Goal: Task Accomplishment & Management: Use online tool/utility

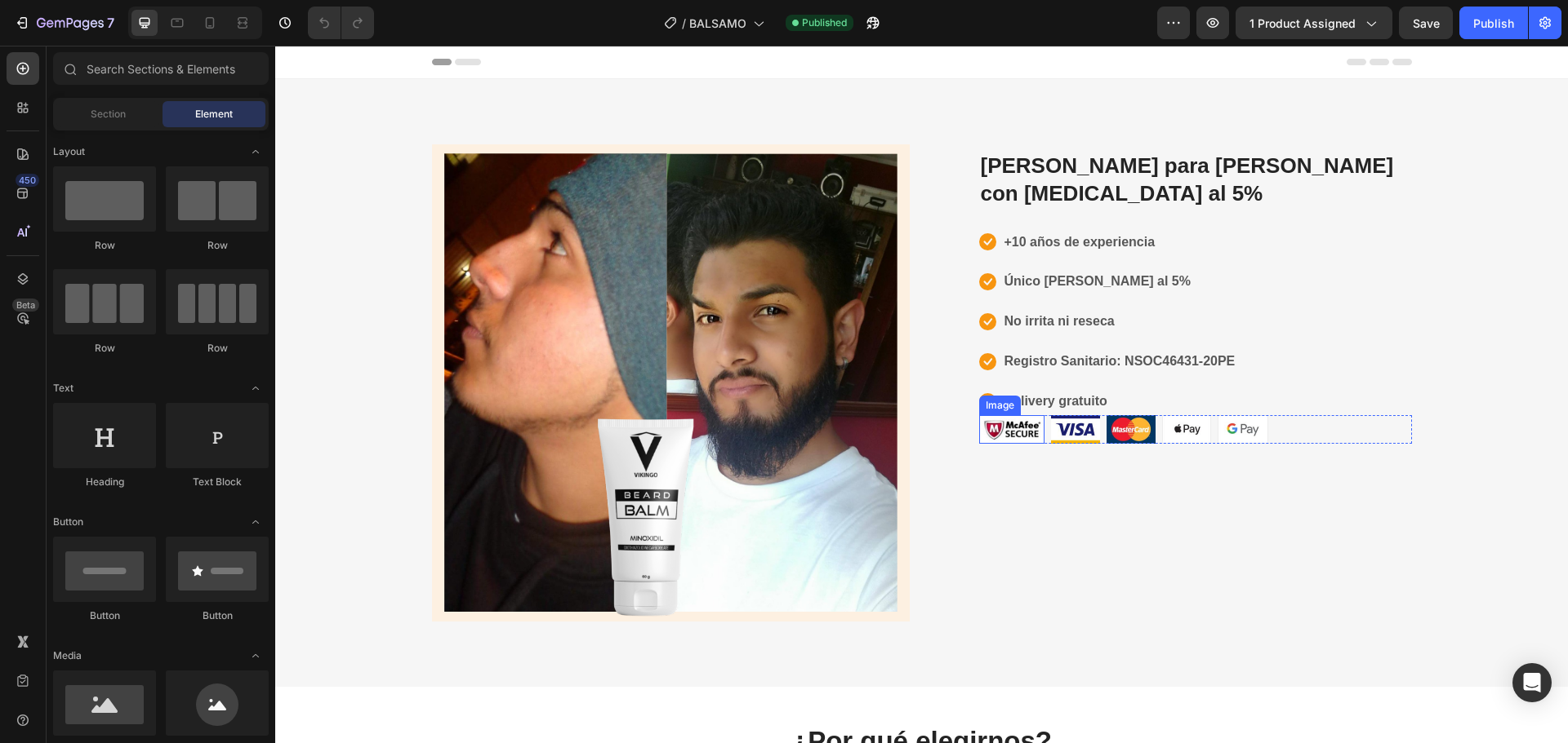
click at [1030, 415] on img at bounding box center [1010, 430] width 65 height 29
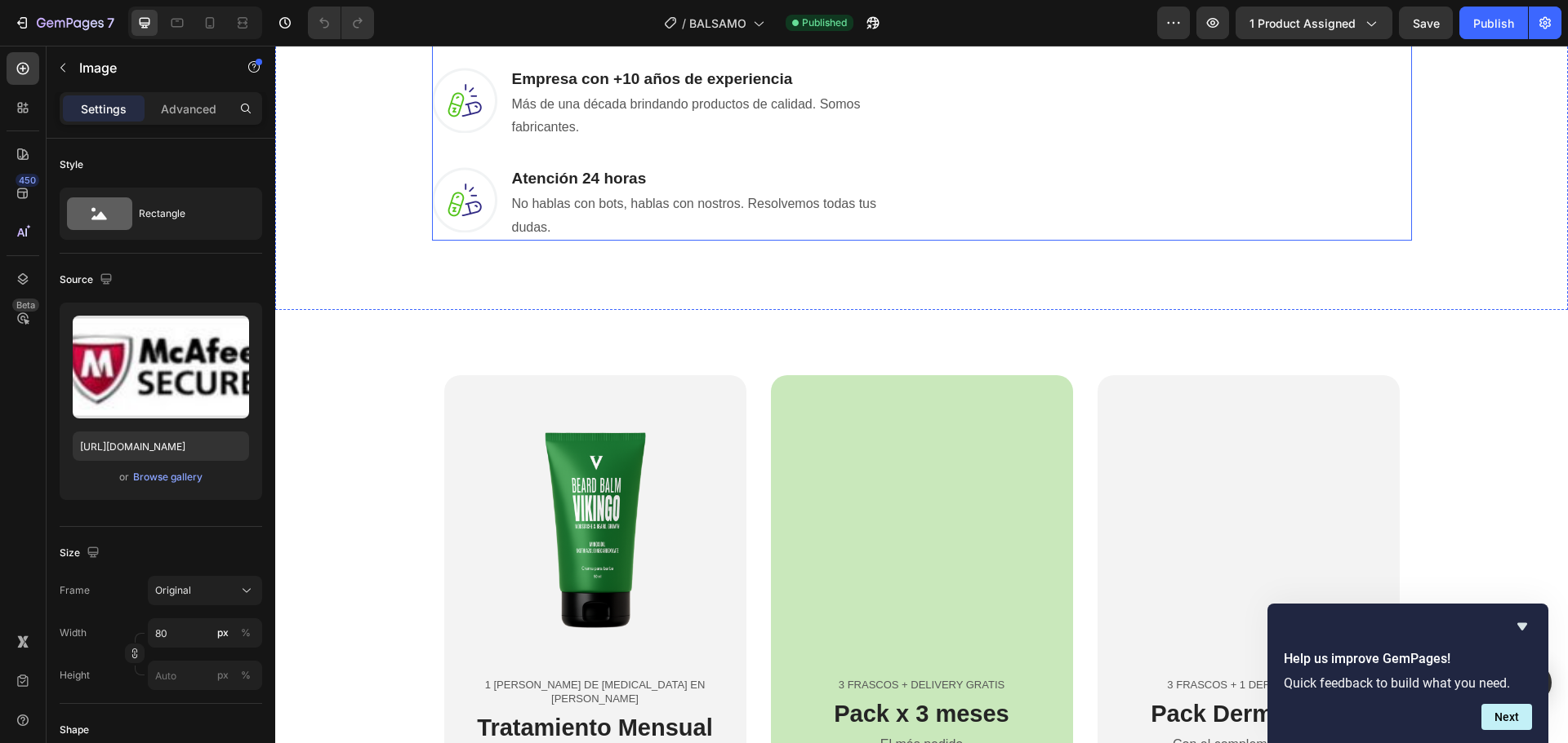
scroll to position [1144, 0]
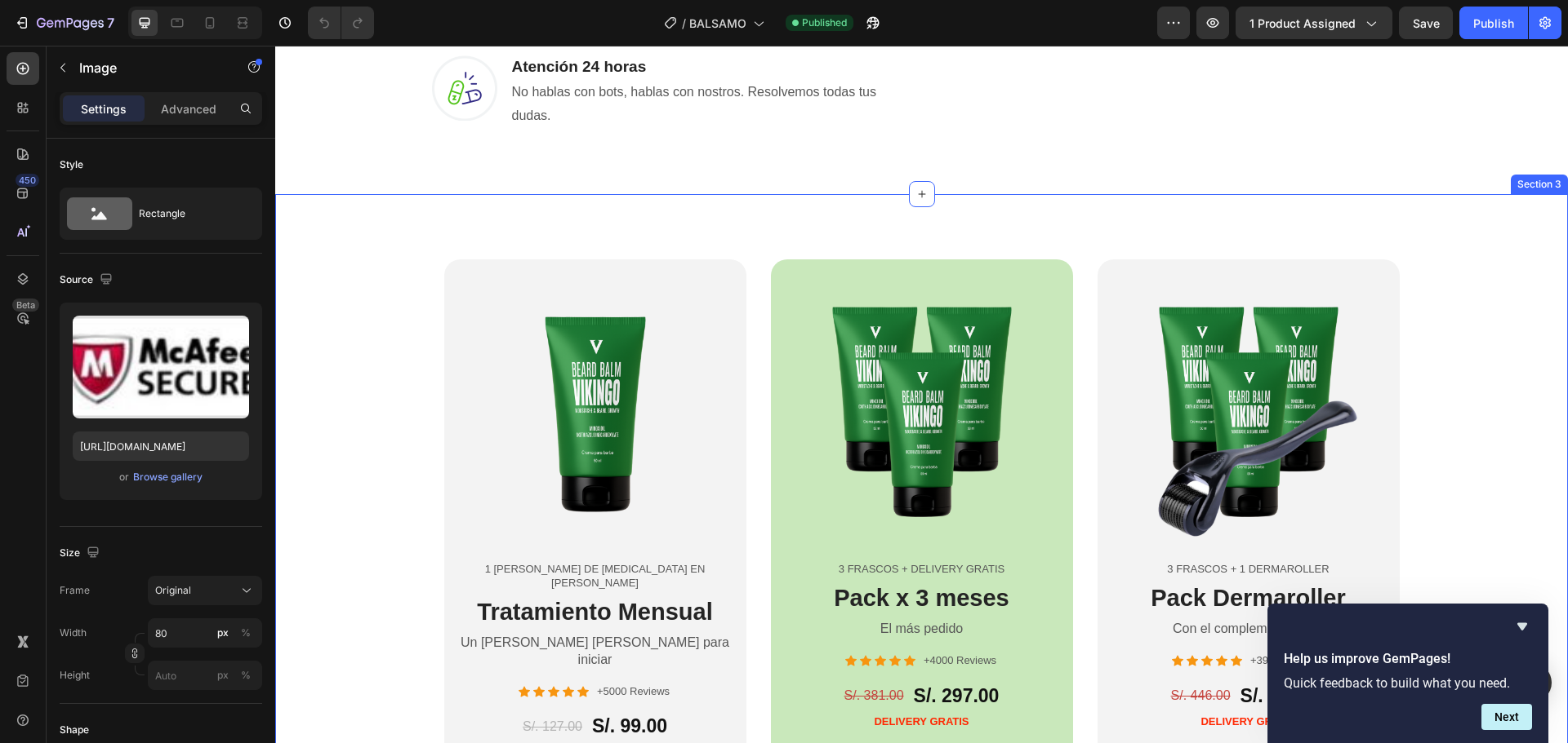
click at [305, 222] on div "Product Images 1 [PERSON_NAME] DE [MEDICAL_DATA] EN [PERSON_NAME] Text Block Tr…" at bounding box center [920, 564] width 1292 height 739
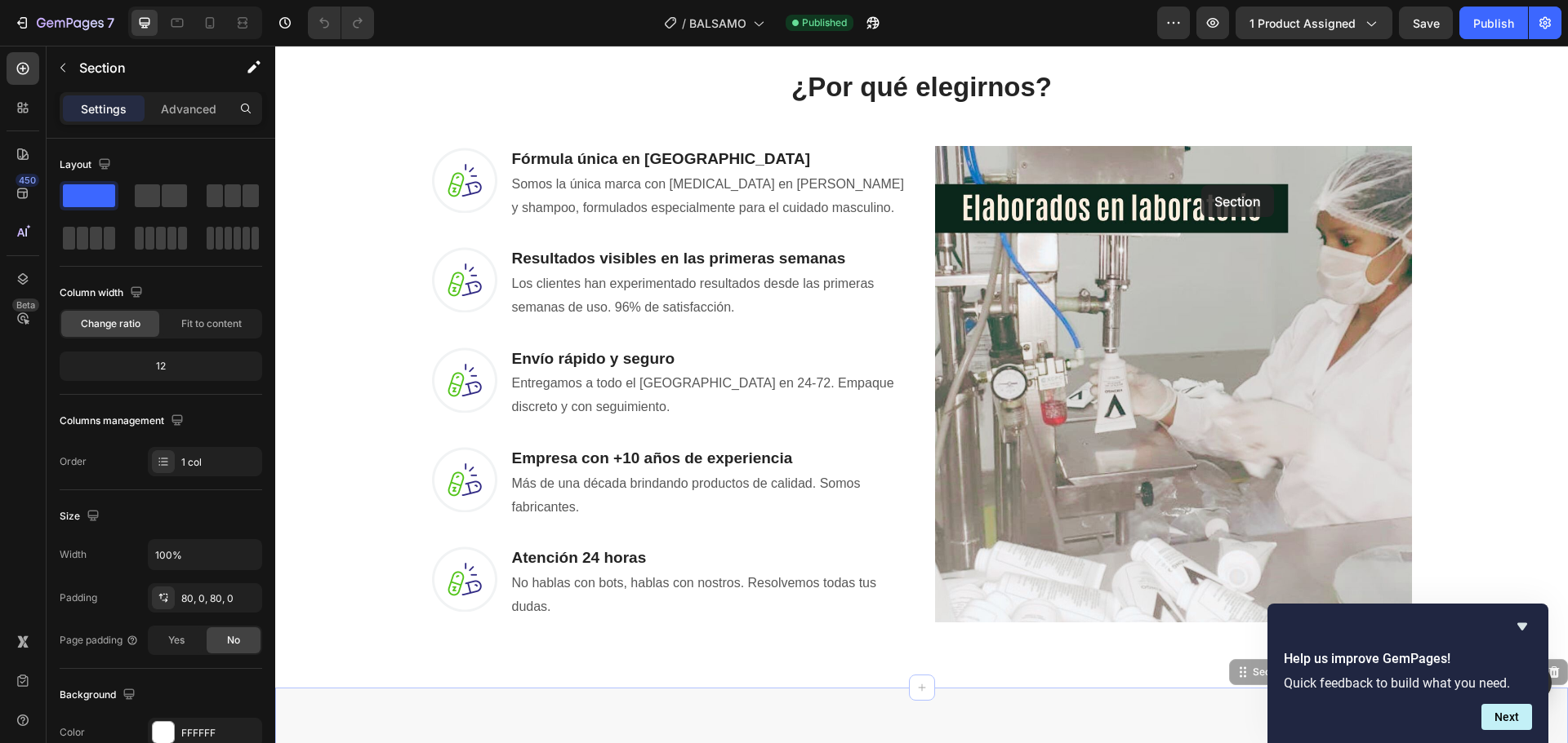
scroll to position [491, 0]
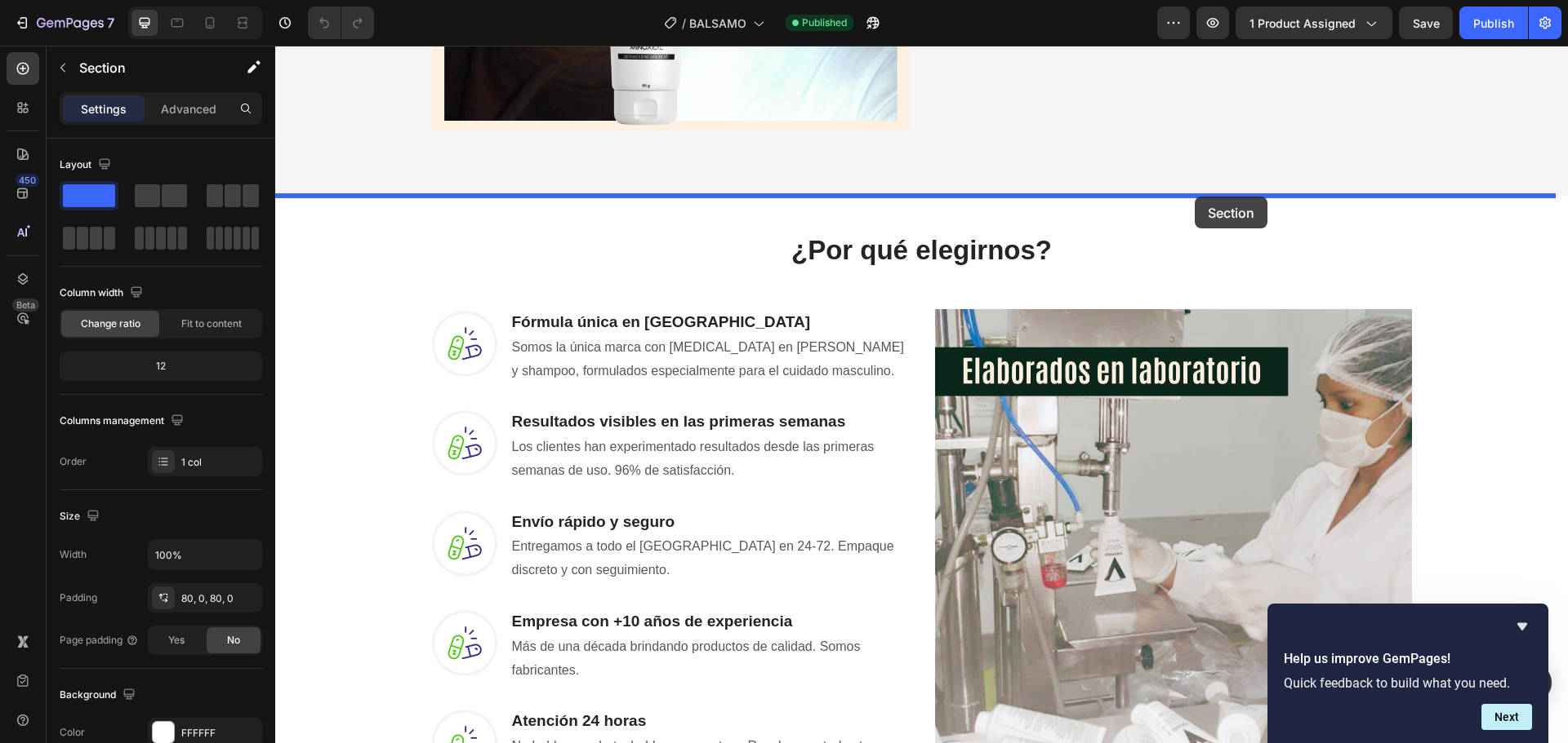
drag, startPoint x: 1232, startPoint y: 183, endPoint x: 1194, endPoint y: 196, distance: 40.2
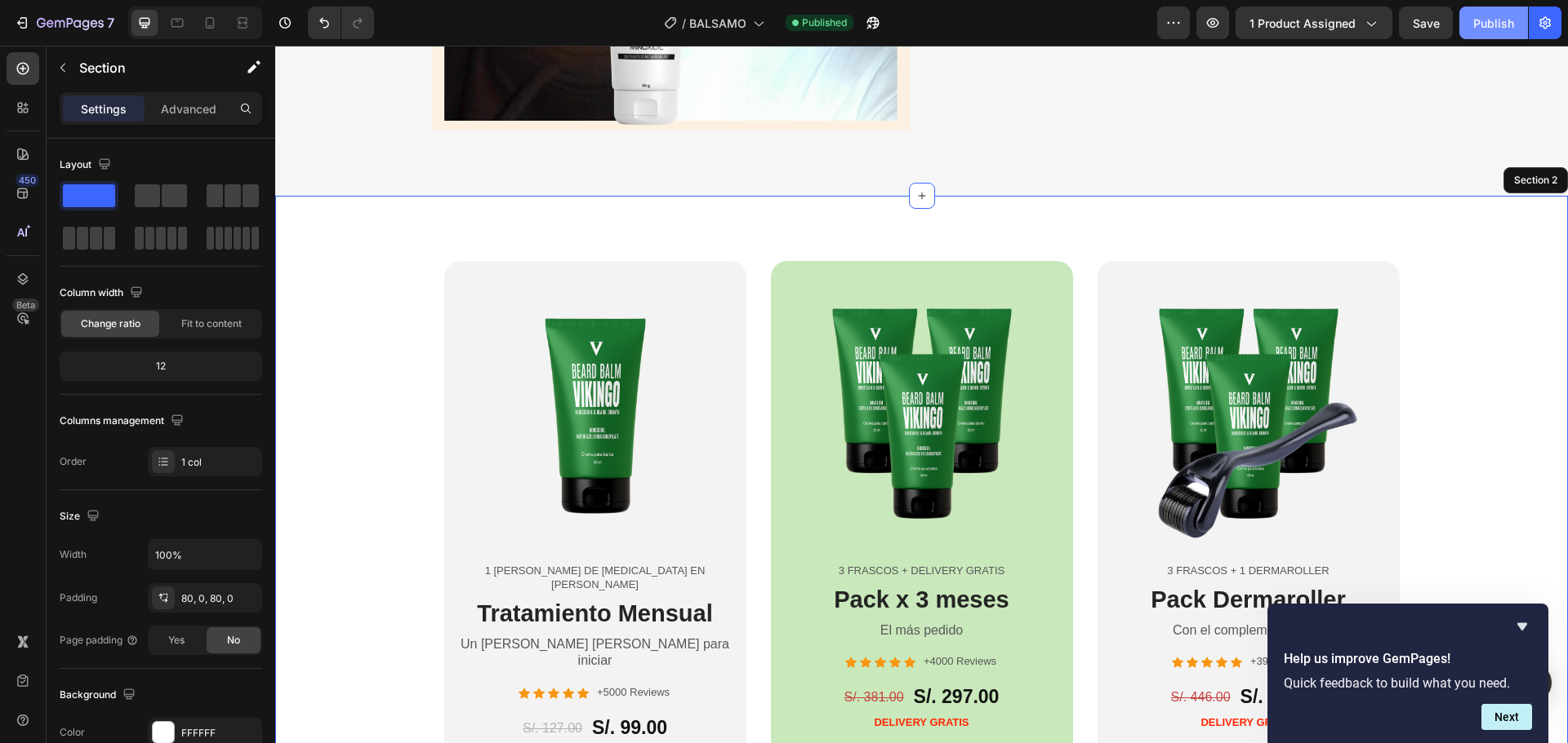
click at [1489, 27] on div "Publish" at bounding box center [1493, 23] width 41 height 17
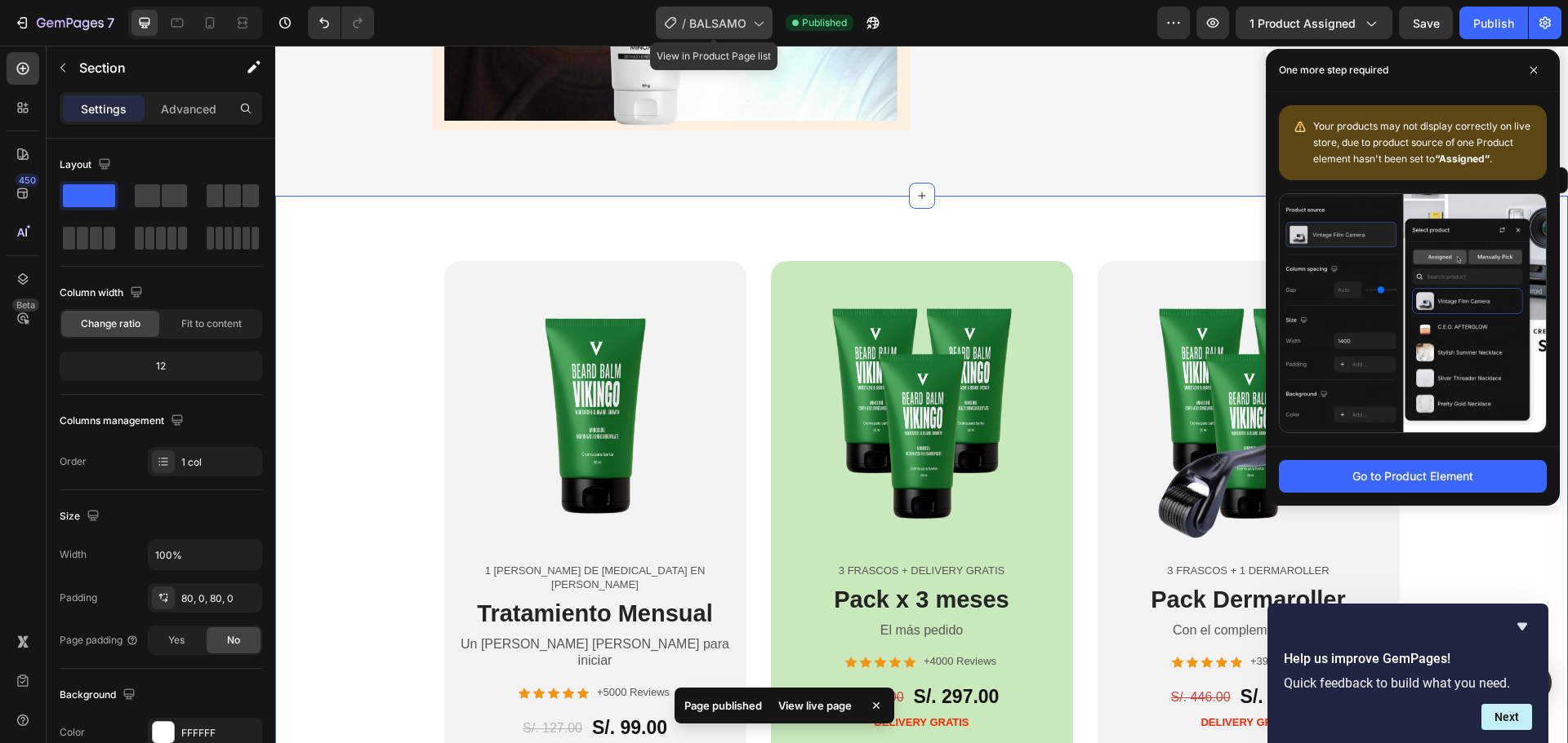
click at [734, 18] on span "BALSAMO" at bounding box center [717, 23] width 57 height 17
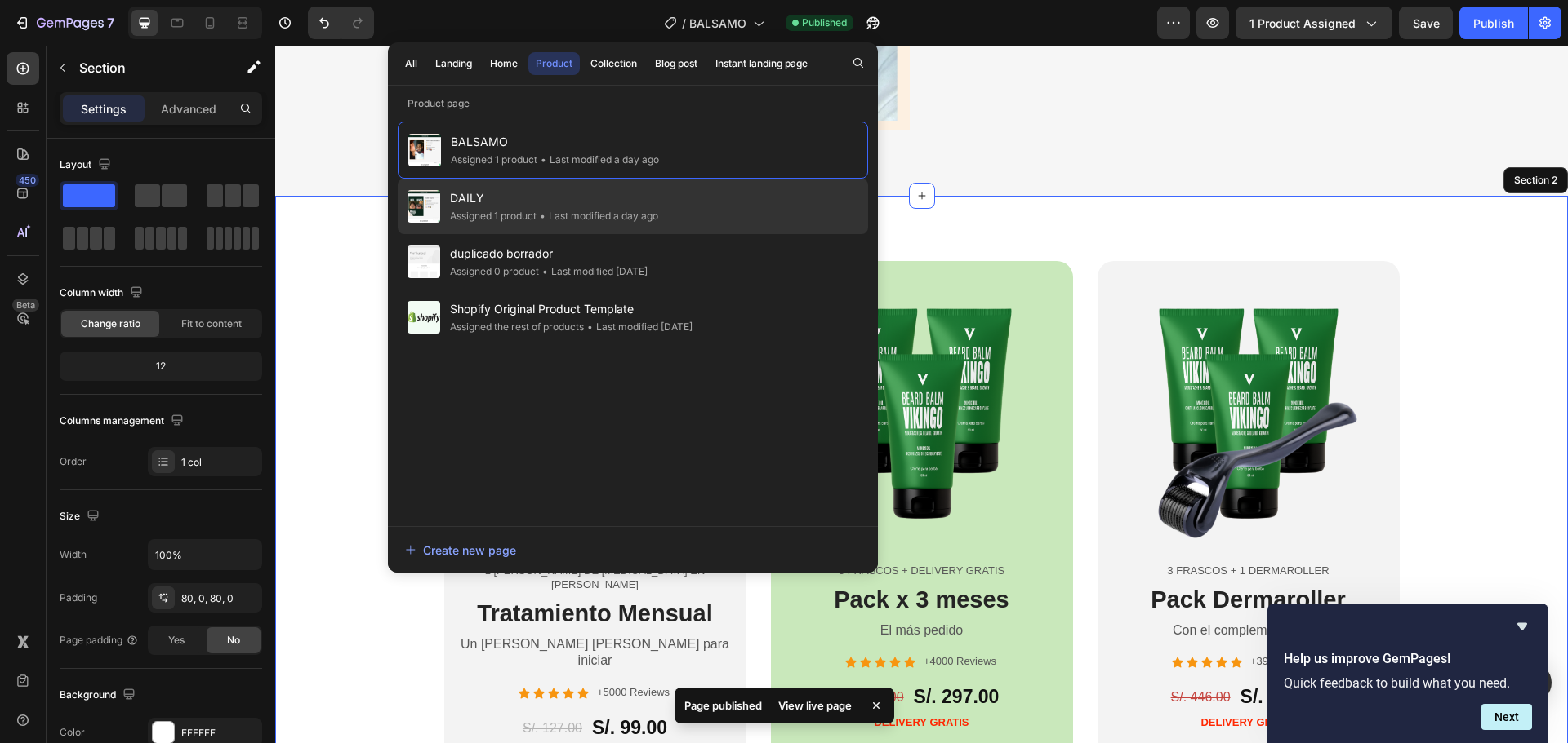
click at [555, 194] on span "DAILY" at bounding box center [554, 198] width 208 height 19
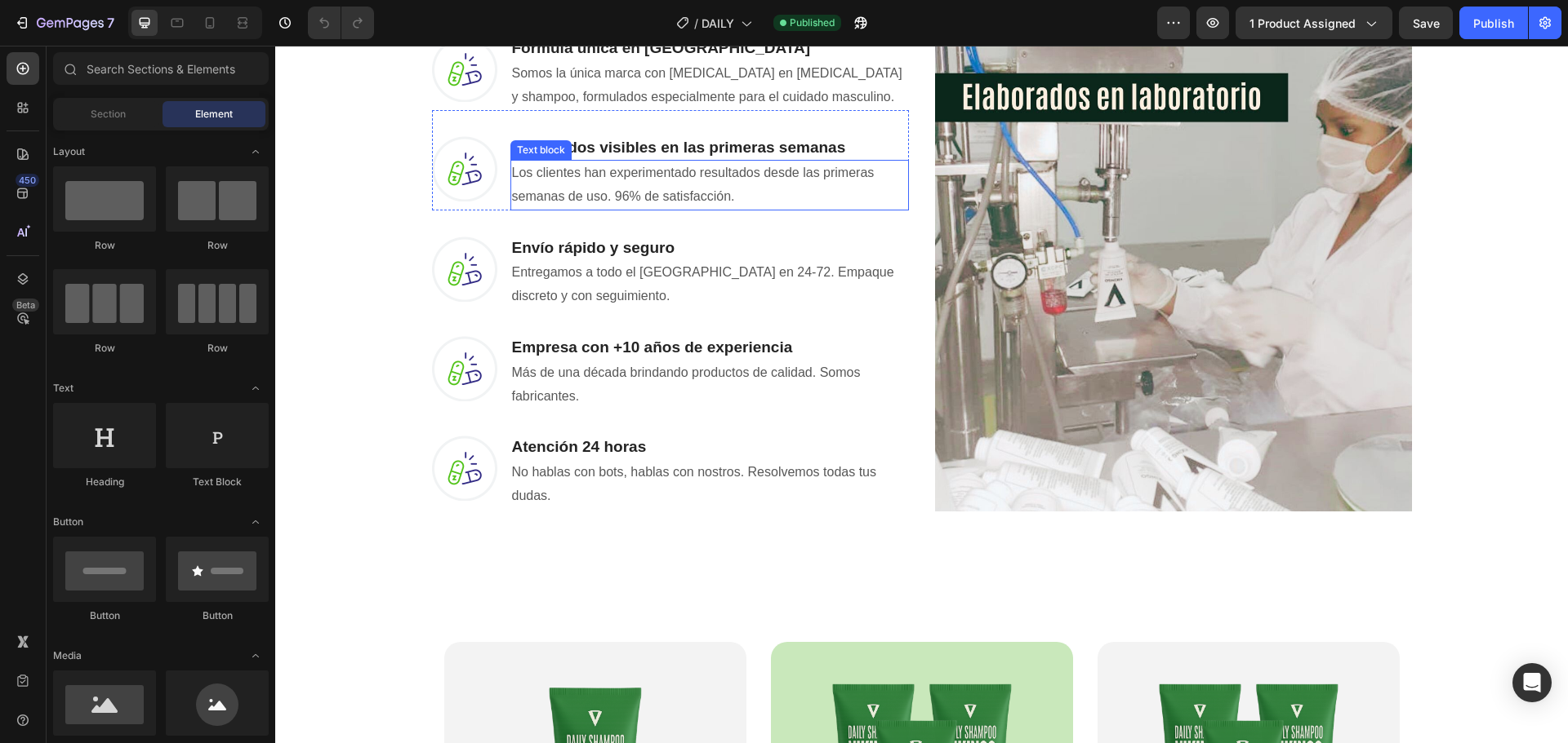
scroll to position [979, 0]
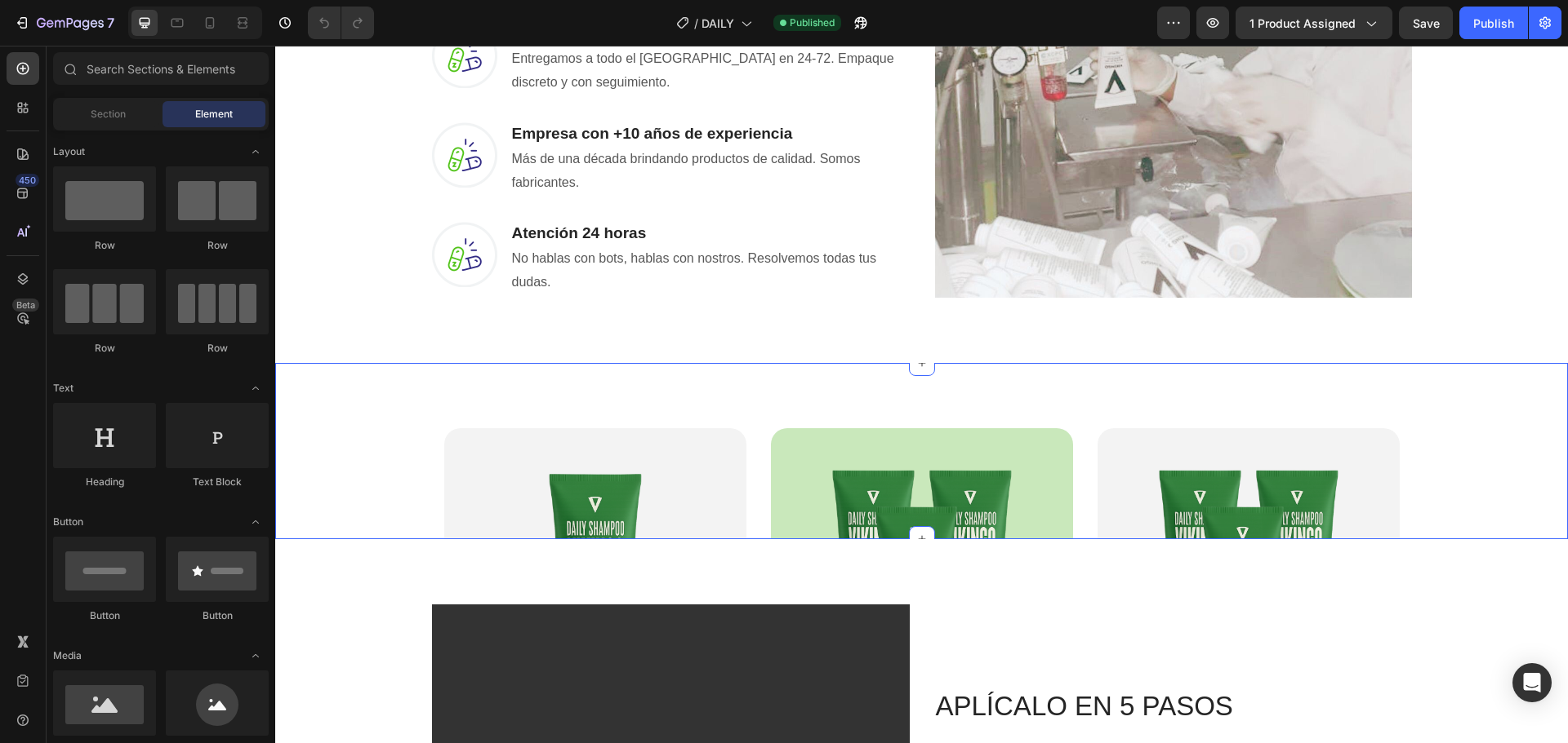
click at [402, 394] on div "Product Images 1 FRASCO DE MINOXIDIL EN SHAMPOO Text Block Tratamiento Mensual …" at bounding box center [920, 451] width 1292 height 176
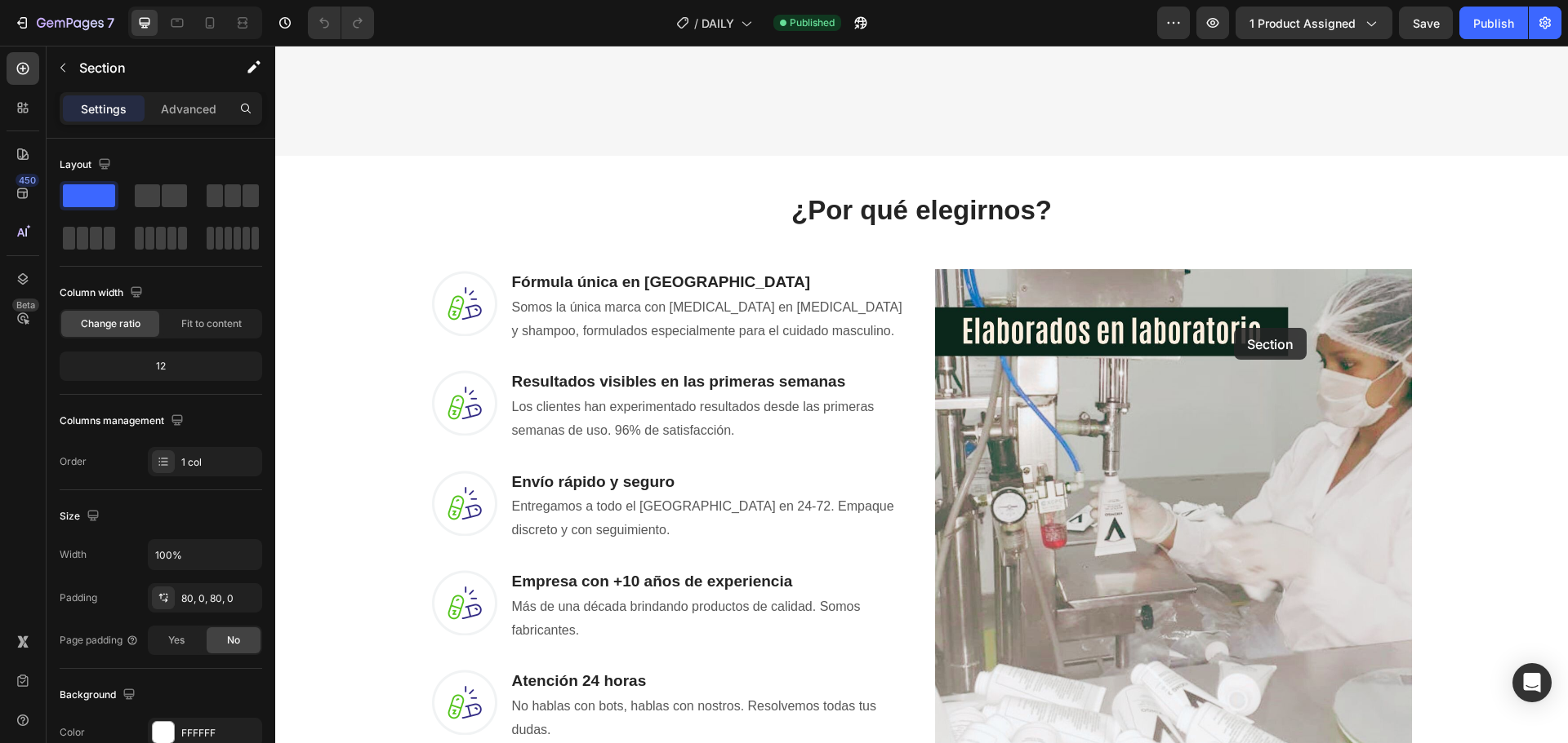
scroll to position [490, 0]
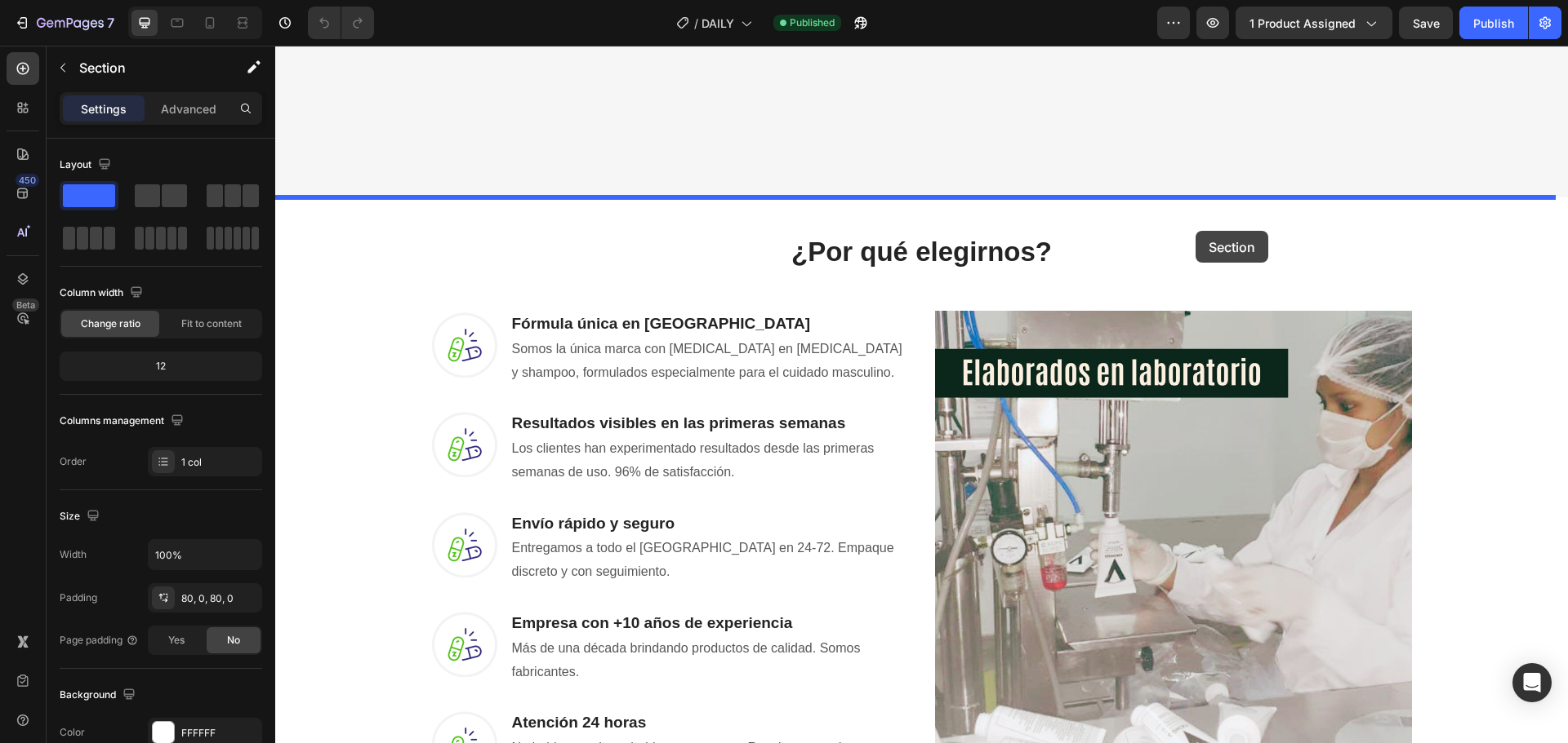
drag, startPoint x: 1235, startPoint y: 352, endPoint x: 1195, endPoint y: 231, distance: 127.4
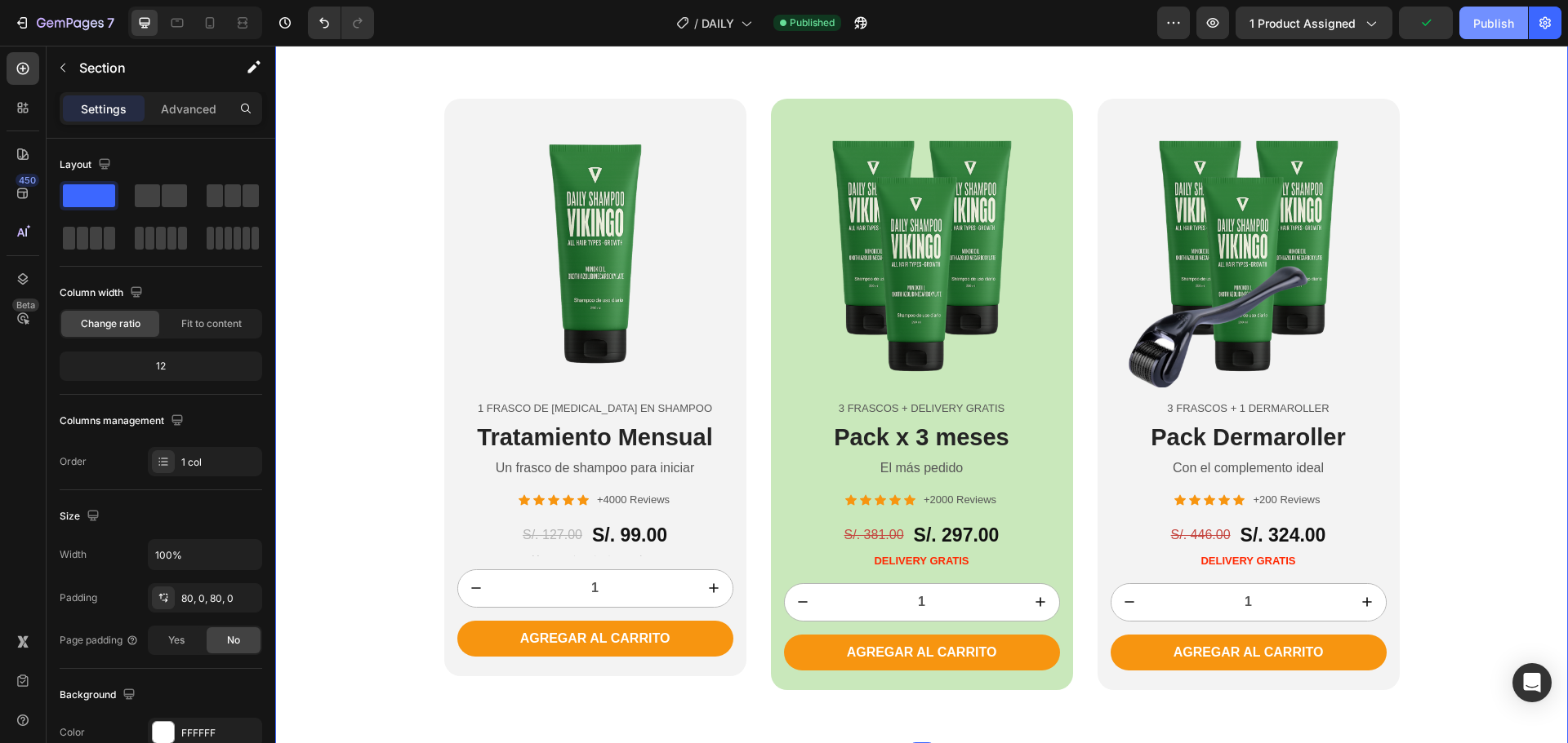
click at [1480, 17] on div "Publish" at bounding box center [1493, 23] width 41 height 17
